Goal: Task Accomplishment & Management: Manage account settings

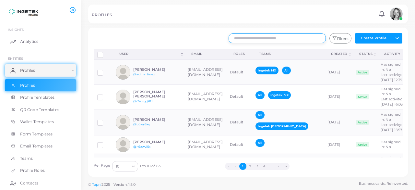
click at [257, 39] on input "text" at bounding box center [277, 38] width 97 height 10
click at [156, 74] on div "[PERSON_NAME] @admartinez" at bounding box center [157, 72] width 48 height 9
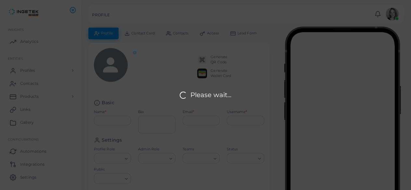
type input "**********"
type textarea "**********"
type input "**********"
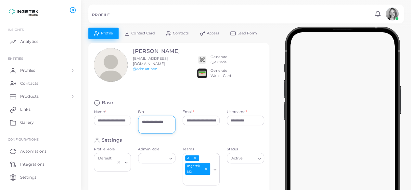
drag, startPoint x: 159, startPoint y: 127, endPoint x: 139, endPoint y: 120, distance: 21.6
click at [139, 120] on textarea "**********" at bounding box center [156, 125] width 37 height 18
type textarea "*"
type textarea "**********"
click at [173, 93] on div "[PERSON_NAME] [PERSON_NAME][EMAIL_ADDRESS][DOMAIN_NAME] @admartinez Generate QR…" at bounding box center [178, 71] width 177 height 46
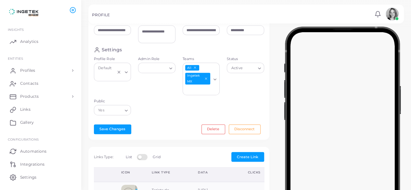
scroll to position [93, 0]
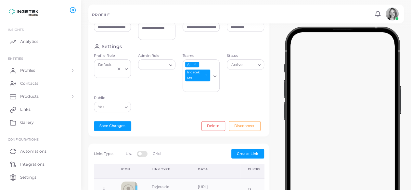
drag, startPoint x: 190, startPoint y: 133, endPoint x: 178, endPoint y: 144, distance: 15.9
click at [114, 128] on button "Save Changes" at bounding box center [112, 126] width 37 height 10
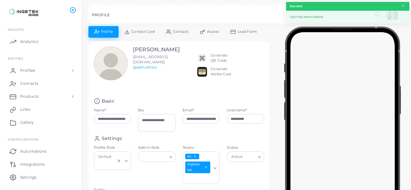
scroll to position [0, 0]
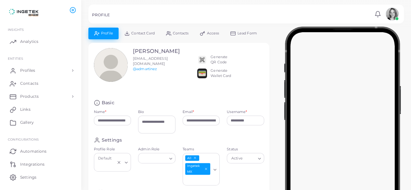
click at [142, 32] on span "Contact Card" at bounding box center [142, 33] width 23 height 4
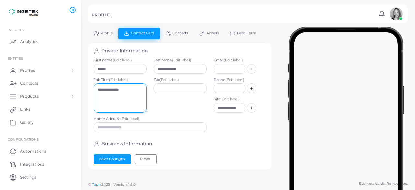
drag, startPoint x: 129, startPoint y: 89, endPoint x: 88, endPoint y: 91, distance: 41.0
click at [88, 91] on div "**********" at bounding box center [180, 106] width 184 height 127
type textarea "**********"
click at [162, 109] on div "Fax (Edit label)" at bounding box center [180, 96] width 60 height 39
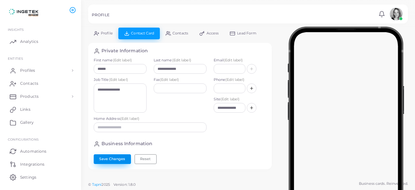
click at [114, 154] on button "Save Changes" at bounding box center [112, 159] width 37 height 10
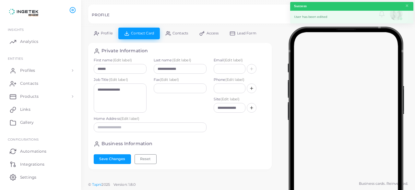
click at [106, 28] on link "Profile" at bounding box center [103, 33] width 30 height 11
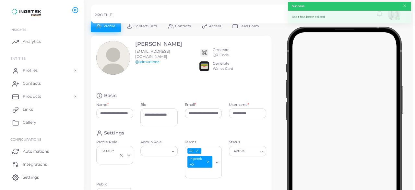
scroll to position [7, 0]
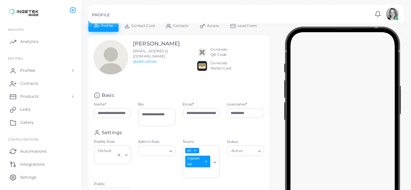
click at [222, 47] on div "Generate QR Code" at bounding box center [218, 52] width 17 height 10
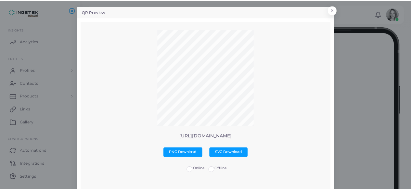
scroll to position [0, 0]
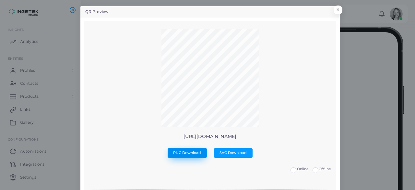
click at [187, 150] on span "PNG Download" at bounding box center [187, 152] width 28 height 5
click at [335, 11] on button "×" at bounding box center [337, 11] width 9 height 8
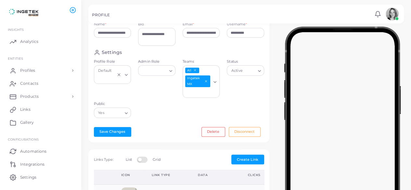
scroll to position [122, 0]
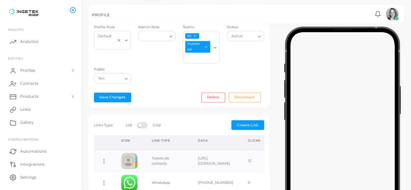
click at [176, 90] on div "**********" at bounding box center [178, 14] width 181 height 187
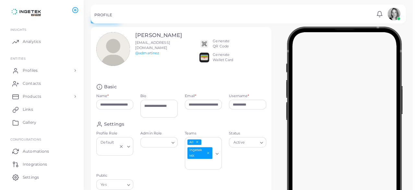
scroll to position [0, 0]
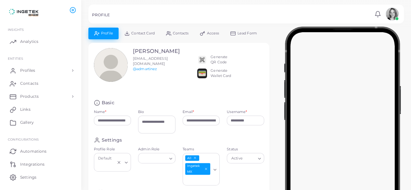
click at [395, 12] on img at bounding box center [391, 13] width 13 height 13
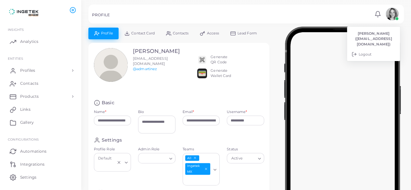
click at [368, 36] on li "[PERSON_NAME] ([EMAIL_ADDRESS][DOMAIN_NAME])" at bounding box center [373, 39] width 53 height 21
click at [29, 182] on link "Settings" at bounding box center [40, 176] width 71 height 13
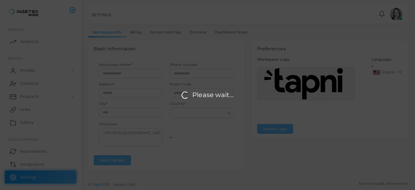
type input "*******"
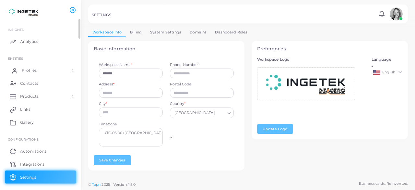
click at [29, 73] on span "Profiles" at bounding box center [29, 71] width 15 height 6
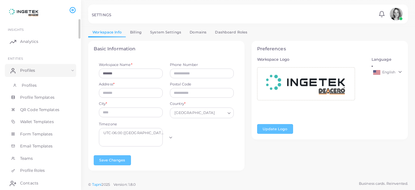
click at [34, 86] on span "Profiles" at bounding box center [29, 85] width 15 height 6
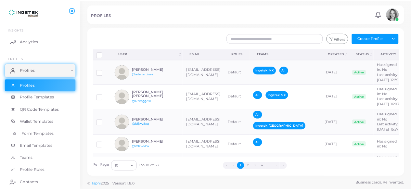
scroll to position [117, 0]
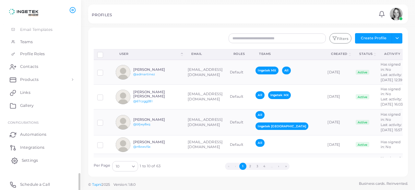
click at [30, 157] on span "Settings" at bounding box center [30, 160] width 16 height 6
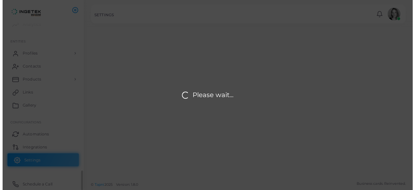
scroll to position [17, 0]
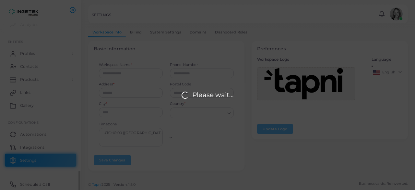
type input "*******"
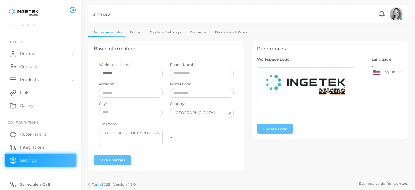
click at [138, 34] on link "Billing" at bounding box center [136, 32] width 20 height 9
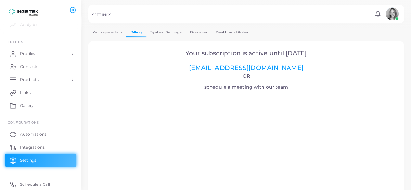
click at [153, 31] on link "System Settings" at bounding box center [166, 32] width 40 height 9
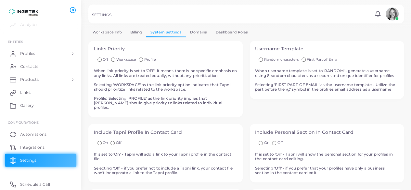
click at [139, 30] on link "Billing" at bounding box center [136, 32] width 20 height 9
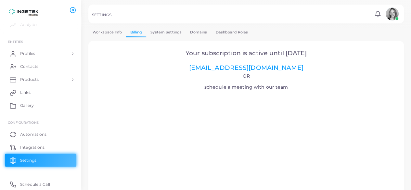
click at [172, 30] on link "System Settings" at bounding box center [166, 32] width 40 height 9
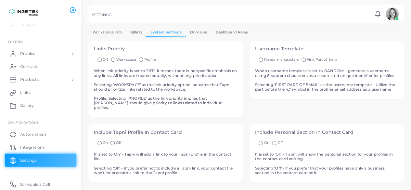
click at [198, 32] on link "Domains" at bounding box center [198, 32] width 25 height 9
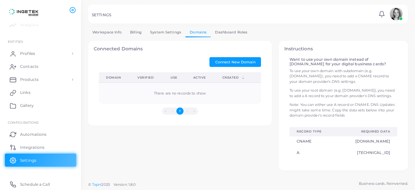
click at [226, 31] on link "Dashboard Roles" at bounding box center [231, 32] width 41 height 9
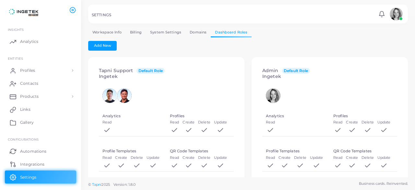
click at [304, 45] on div "Add New" at bounding box center [248, 46] width 320 height 10
click at [397, 15] on img at bounding box center [396, 13] width 13 height 13
click at [374, 41] on li "[PERSON_NAME] ([EMAIL_ADDRESS][DOMAIN_NAME])" at bounding box center [378, 39] width 53 height 21
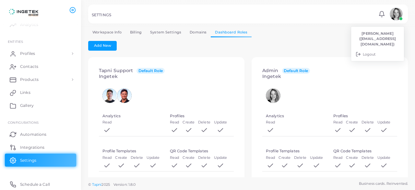
click at [259, 41] on div "Add New" at bounding box center [248, 46] width 320 height 10
click at [33, 51] on span "Profiles" at bounding box center [29, 54] width 15 height 6
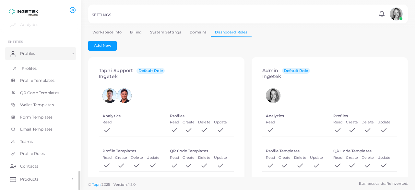
click at [35, 69] on span "Profiles" at bounding box center [29, 69] width 15 height 6
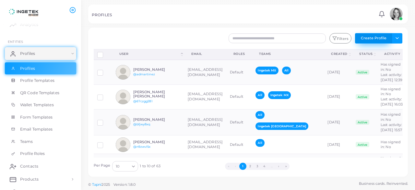
click at [373, 38] on button "Create Profile" at bounding box center [373, 38] width 37 height 10
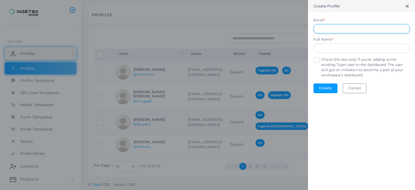
click at [349, 29] on input "Email *" at bounding box center [362, 29] width 96 height 10
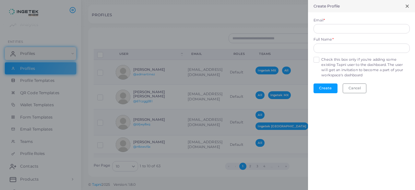
click at [407, 6] on line at bounding box center [407, 6] width 3 height 3
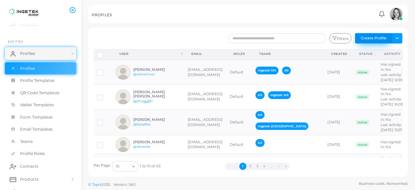
click at [378, 37] on button "Create Profile" at bounding box center [373, 38] width 37 height 10
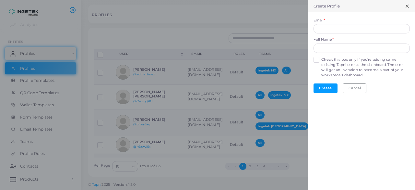
click at [406, 7] on icon at bounding box center [407, 6] width 5 height 5
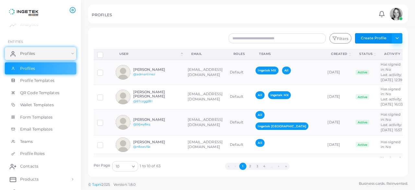
click at [398, 38] on button "Toggle dropdown" at bounding box center [397, 38] width 11 height 10
click at [379, 37] on button "Create Profile" at bounding box center [373, 38] width 37 height 10
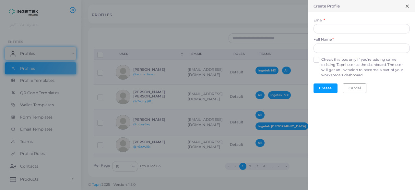
click at [406, 6] on icon at bounding box center [407, 6] width 5 height 5
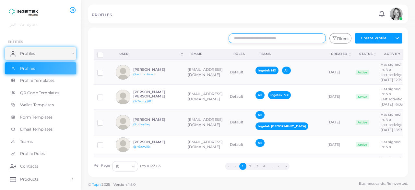
click at [277, 37] on input "text" at bounding box center [277, 38] width 97 height 10
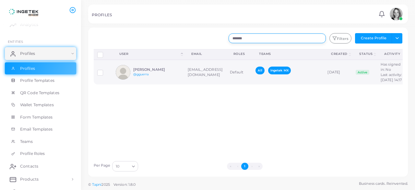
type input "*******"
click at [146, 72] on h6 "[PERSON_NAME]" at bounding box center [157, 70] width 48 height 4
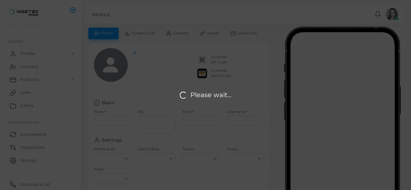
type input "**********"
type textarea "**********"
type input "**********"
type input "*******"
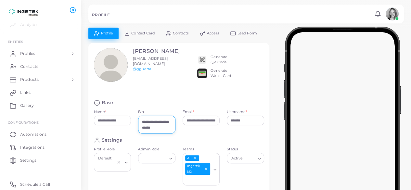
drag, startPoint x: 166, startPoint y: 126, endPoint x: 139, endPoint y: 117, distance: 29.0
click at [139, 117] on textarea "**********" at bounding box center [156, 125] width 37 height 18
type textarea "*"
type textarea "**********"
click at [257, 79] on div "Generate QR Code Generate Wallet Card" at bounding box center [230, 65] width 67 height 34
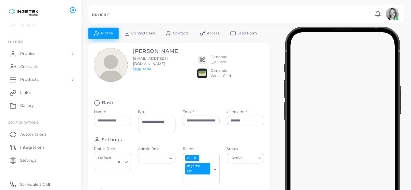
click at [179, 31] on link "Contacts" at bounding box center [177, 33] width 34 height 11
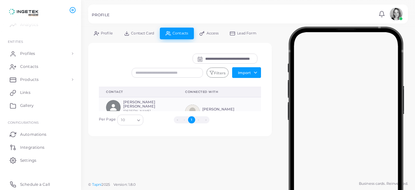
click at [141, 32] on span "Contact Card" at bounding box center [142, 33] width 23 height 4
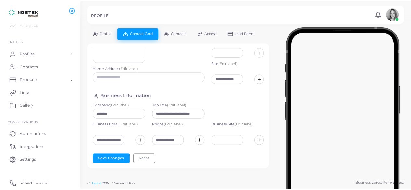
scroll to position [50, 0]
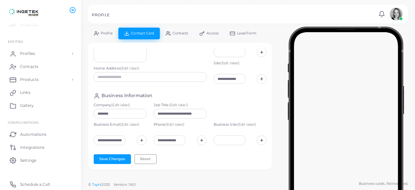
click at [108, 34] on span "Profile" at bounding box center [107, 33] width 12 height 4
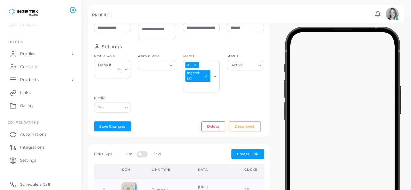
scroll to position [94, 0]
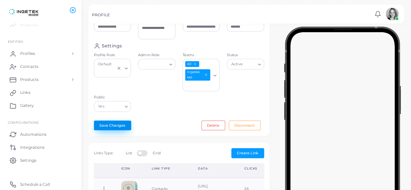
click at [116, 121] on button "Save Changes" at bounding box center [112, 125] width 37 height 10
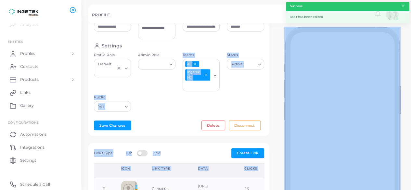
drag, startPoint x: 116, startPoint y: 121, endPoint x: 174, endPoint y: 112, distance: 58.5
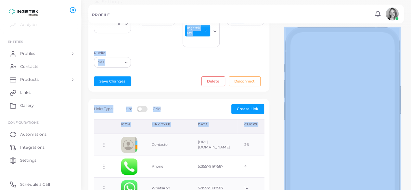
scroll to position [15, 0]
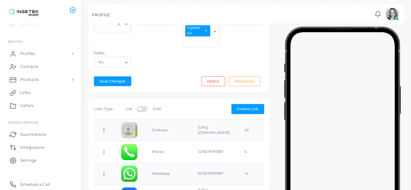
click at [168, 63] on div "Settings Profile Role Default Loading... Admin Role Loading... Teams All Ingete…" at bounding box center [178, 35] width 177 height 72
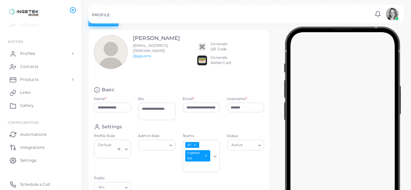
scroll to position [0, 0]
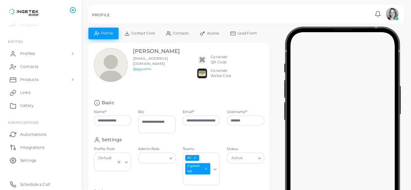
click at [177, 34] on span "Contacts" at bounding box center [181, 33] width 16 height 4
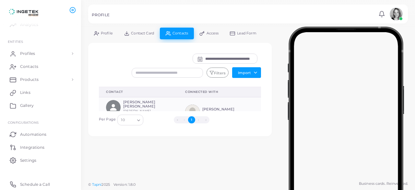
click at [104, 30] on link "Profile" at bounding box center [103, 33] width 30 height 11
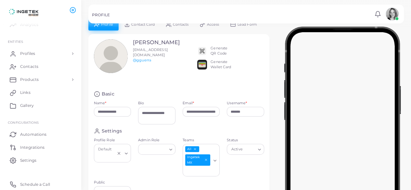
scroll to position [1, 0]
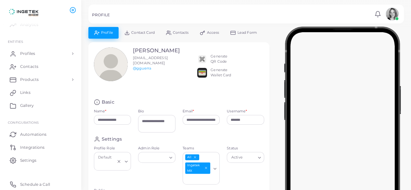
click at [152, 83] on div "[PERSON_NAME] [EMAIL_ADDRESS][DOMAIN_NAME] @gguerra" at bounding box center [127, 70] width 74 height 46
click at [227, 90] on div "Generate QR Code Generate Wallet Card" at bounding box center [230, 70] width 74 height 46
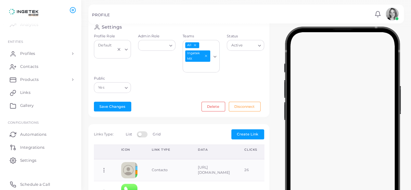
scroll to position [113, 0]
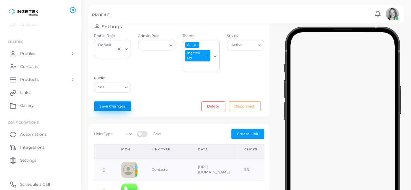
click at [115, 102] on button "Save Changes" at bounding box center [112, 106] width 37 height 10
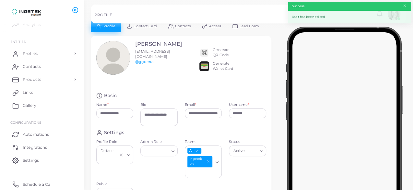
scroll to position [0, 0]
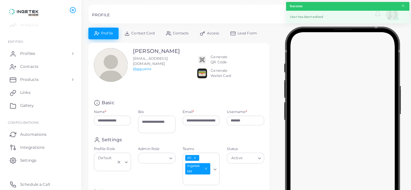
click at [137, 33] on span "Contact Card" at bounding box center [142, 33] width 23 height 4
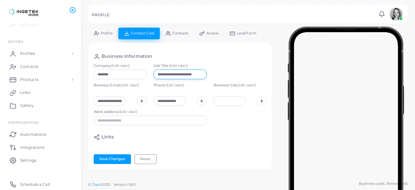
scroll to position [0, 6]
drag, startPoint x: 156, startPoint y: 74, endPoint x: 215, endPoint y: 72, distance: 58.8
click at [215, 72] on div "**********" at bounding box center [180, 72] width 180 height 19
type input "**********"
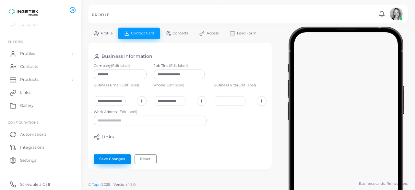
click at [116, 159] on button "Save Changes" at bounding box center [112, 159] width 37 height 10
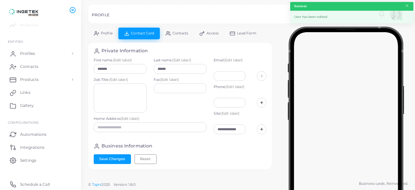
click at [113, 35] on link "Profile" at bounding box center [103, 33] width 30 height 11
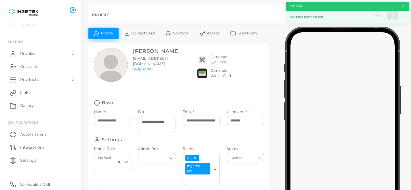
click at [216, 57] on div "Generate QR Code" at bounding box center [218, 60] width 17 height 10
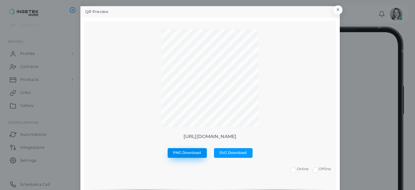
click at [197, 151] on span "PNG Download" at bounding box center [187, 152] width 28 height 5
click at [334, 9] on button "×" at bounding box center [337, 11] width 9 height 8
